Goal: Navigation & Orientation: Find specific page/section

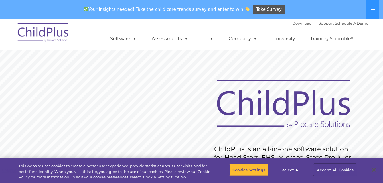
click at [330, 171] on button "Accept All Cookies" at bounding box center [335, 170] width 43 height 12
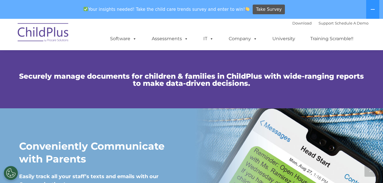
scroll to position [407, 0]
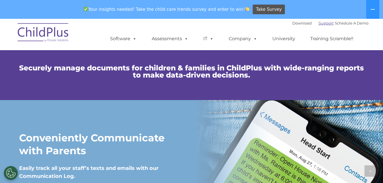
click at [319, 25] on link "Support" at bounding box center [326, 23] width 15 height 5
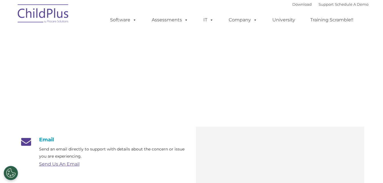
type input ""
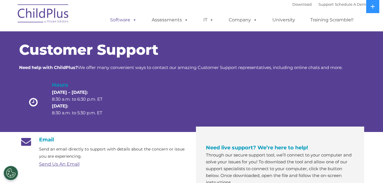
click at [130, 20] on link "Software" at bounding box center [123, 19] width 38 height 11
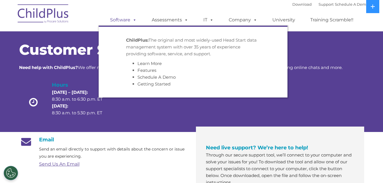
click at [130, 20] on link "Software" at bounding box center [123, 19] width 38 height 11
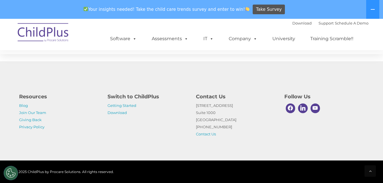
scroll to position [1452, 0]
click at [118, 114] on link "Download" at bounding box center [117, 112] width 19 height 5
